Goal: Transaction & Acquisition: Purchase product/service

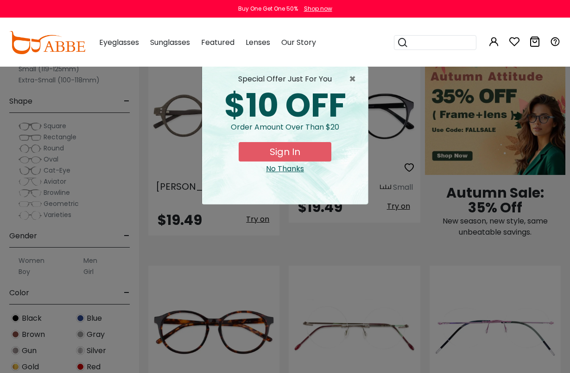
scroll to position [853, 0]
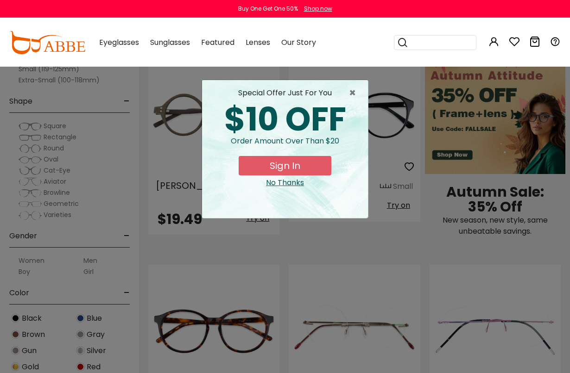
click at [358, 92] on span "×" at bounding box center [355, 93] width 12 height 11
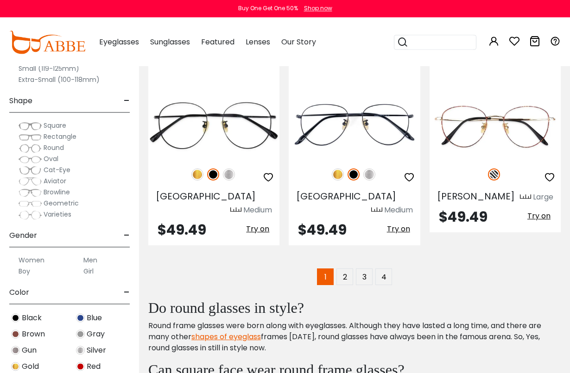
scroll to position [2544, 0]
click at [348, 269] on link "2" at bounding box center [344, 277] width 17 height 17
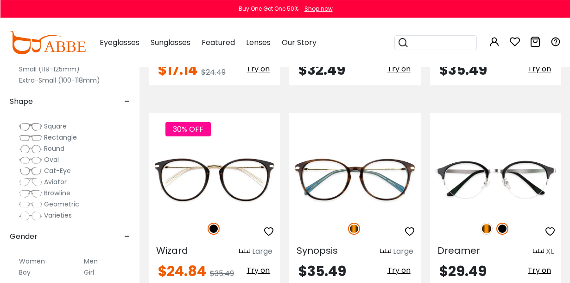
scroll to position [2235, 0]
click at [486, 222] on img at bounding box center [486, 228] width 12 height 12
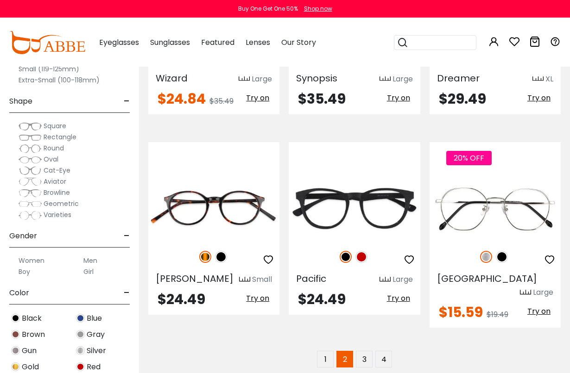
scroll to position [2407, 0]
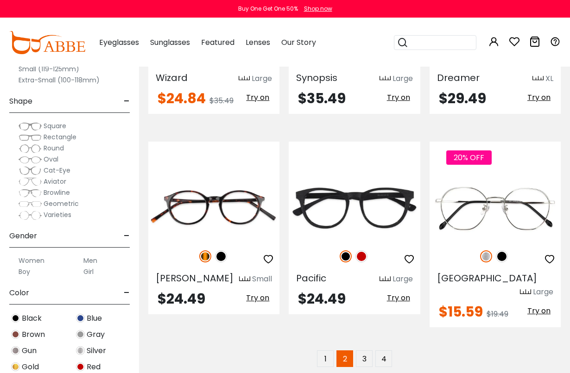
click at [206, 251] on img at bounding box center [205, 257] width 12 height 12
click at [225, 251] on img at bounding box center [221, 257] width 12 height 12
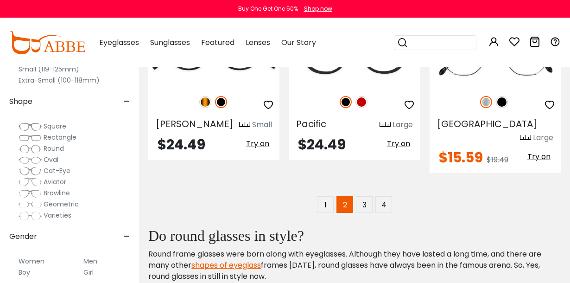
scroll to position [2559, 0]
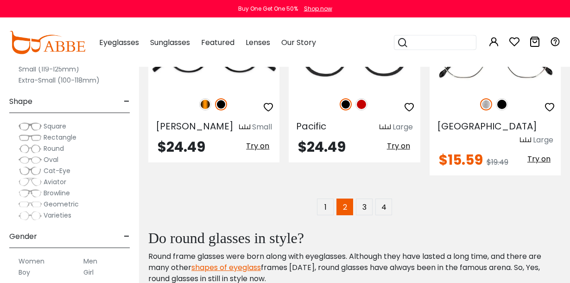
click at [369, 198] on link "3" at bounding box center [364, 206] width 17 height 17
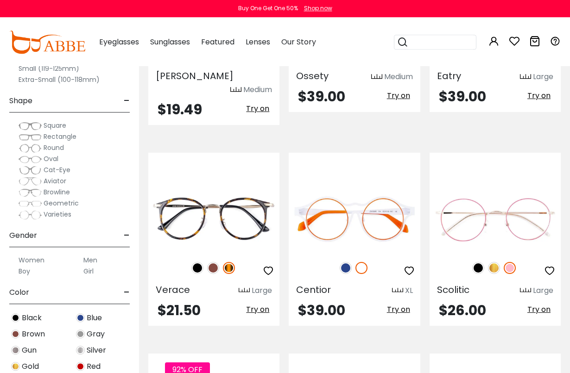
scroll to position [1391, 0]
click at [347, 262] on img at bounding box center [346, 268] width 12 height 12
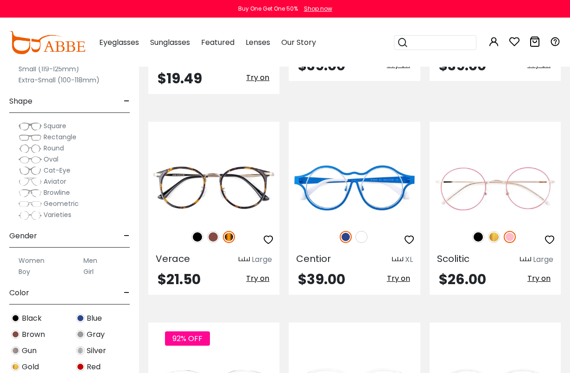
scroll to position [1422, 0]
click at [0, 0] on img at bounding box center [0, 0] width 0 height 0
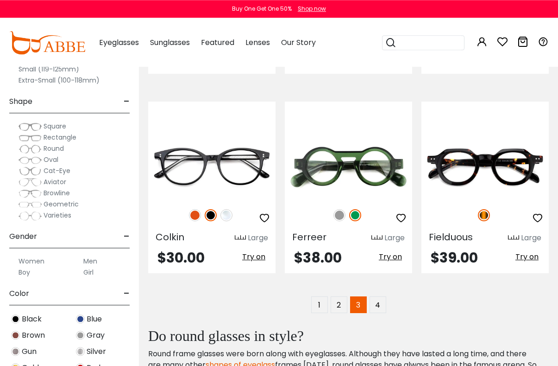
scroll to position [2432, 0]
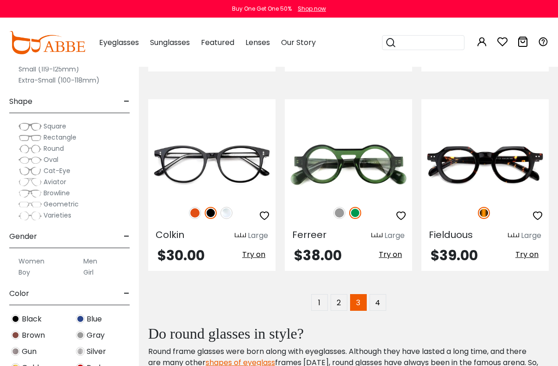
click at [379, 276] on link "4" at bounding box center [378, 302] width 17 height 17
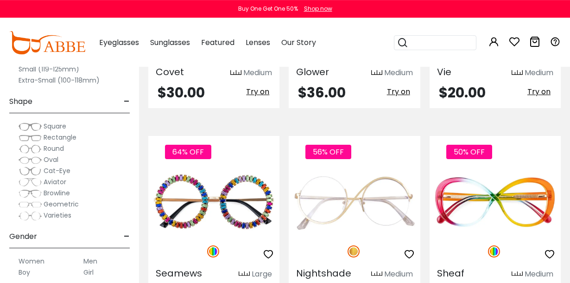
scroll to position [1365, 0]
